Goal: Information Seeking & Learning: Learn about a topic

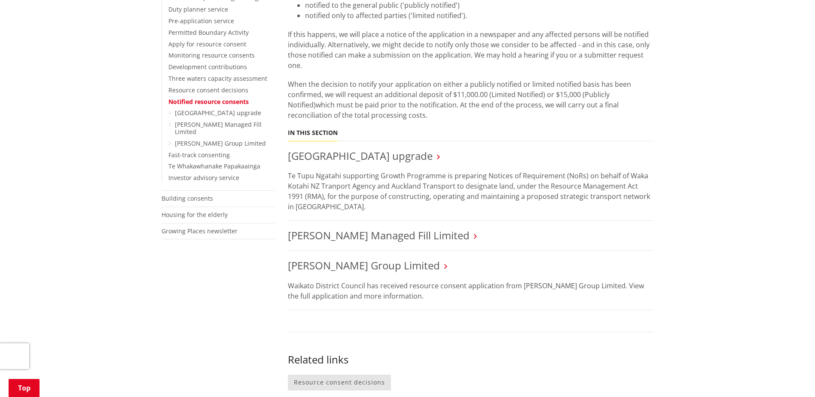
scroll to position [172, 0]
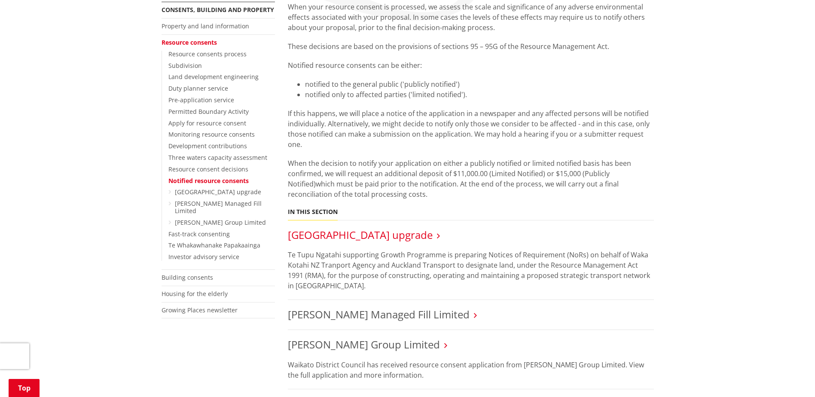
click at [396, 235] on link "[GEOGRAPHIC_DATA] upgrade" at bounding box center [360, 235] width 145 height 14
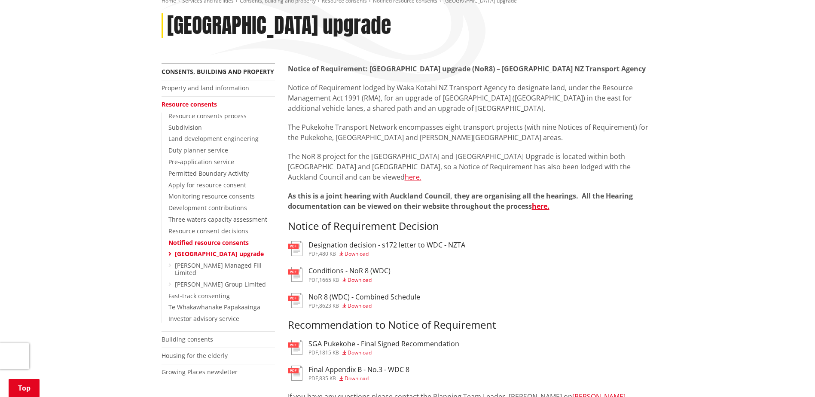
scroll to position [172, 0]
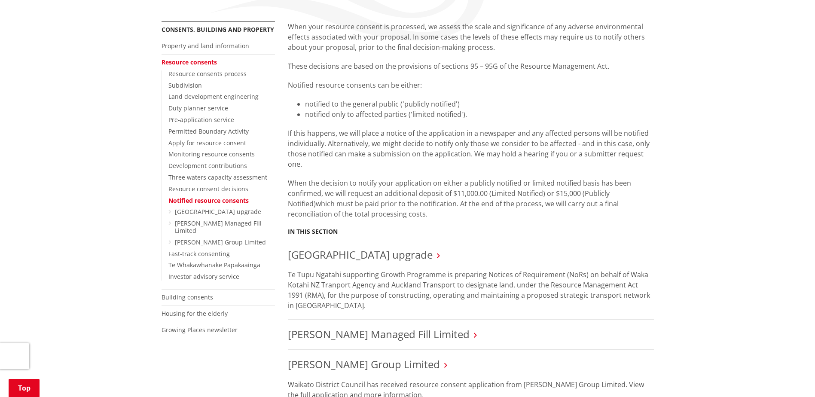
scroll to position [258, 0]
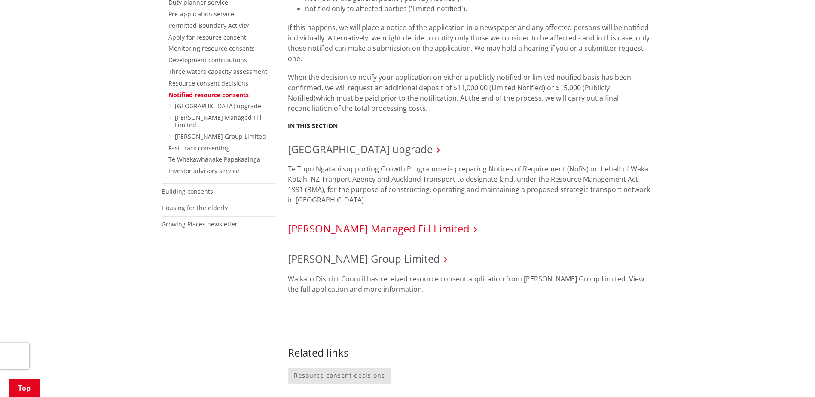
click at [385, 227] on link "[PERSON_NAME] Managed Fill Limited" at bounding box center [379, 228] width 182 height 14
